Goal: Information Seeking & Learning: Learn about a topic

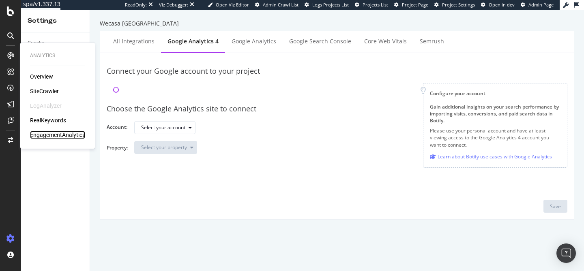
click at [56, 134] on div "EngagementAnalytics" at bounding box center [57, 135] width 55 height 8
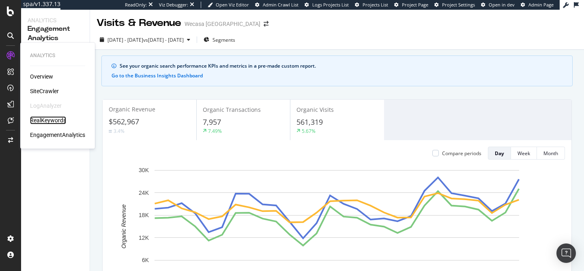
click at [51, 119] on div "RealKeywords" at bounding box center [48, 120] width 36 height 8
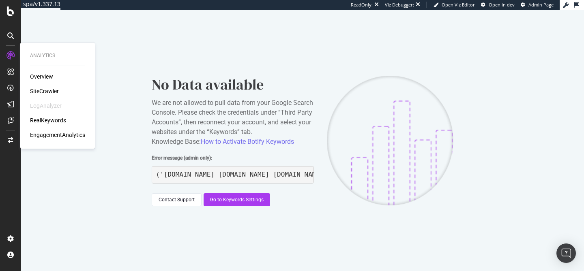
click at [53, 139] on div "Analytics Overview SiteCrawler LogAnalyzer RealKeywords EngagementAnalytics" at bounding box center [58, 95] width 68 height 103
click at [52, 137] on div "EngagementAnalytics" at bounding box center [57, 135] width 55 height 8
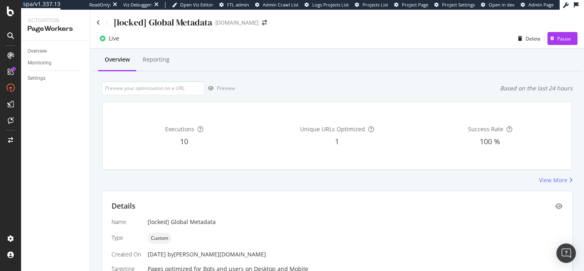
scroll to position [143, 0]
